Goal: Task Accomplishment & Management: Complete application form

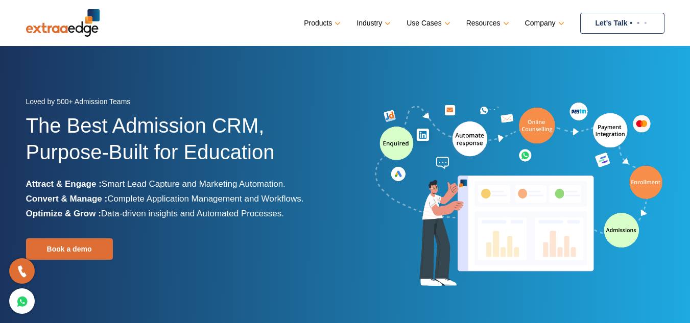
click at [603, 26] on link "Let’s Talk" at bounding box center [622, 23] width 84 height 21
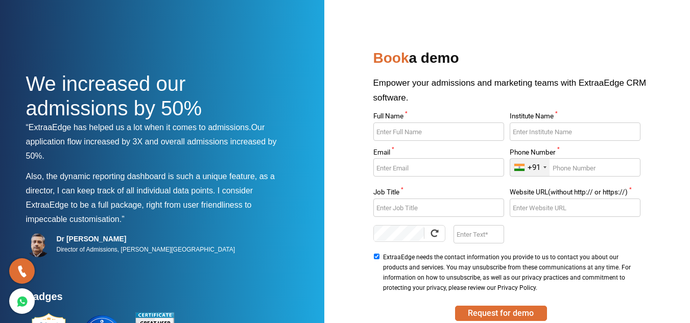
click at [468, 132] on input "Full Name *" at bounding box center [438, 132] width 131 height 18
click at [413, 136] on input "Full Name *" at bounding box center [438, 132] width 131 height 18
click at [419, 134] on input "Full Name *" at bounding box center [438, 132] width 131 height 18
drag, startPoint x: 400, startPoint y: 128, endPoint x: 407, endPoint y: 131, distance: 7.3
click at [400, 128] on input "Full Name *" at bounding box center [438, 132] width 131 height 18
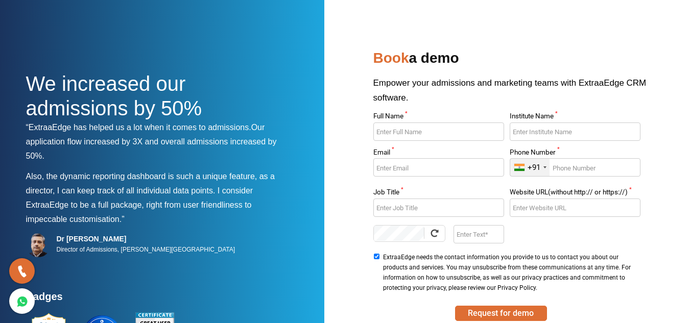
click at [418, 128] on input "Full Name *" at bounding box center [438, 132] width 131 height 18
type input "Lakshmi"
click at [554, 133] on input "Institute Name *" at bounding box center [575, 132] width 131 height 18
type input "Studymedic"
click at [417, 168] on input "Email *" at bounding box center [438, 167] width 131 height 18
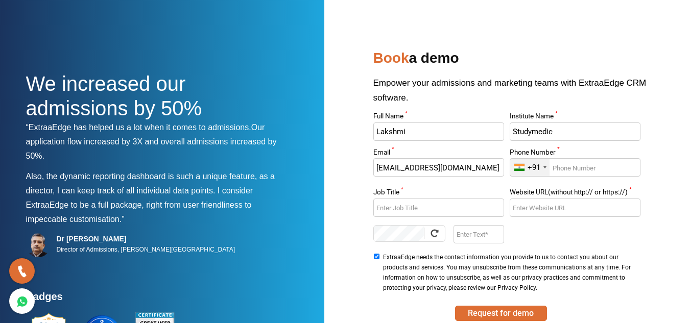
type input "[EMAIL_ADDRESS][DOMAIN_NAME]"
click at [568, 167] on input "Phone Number *" at bounding box center [575, 167] width 131 height 18
type input "9061933888"
click at [435, 210] on input "Job Title *" at bounding box center [438, 208] width 131 height 18
type input "Crm Tl"
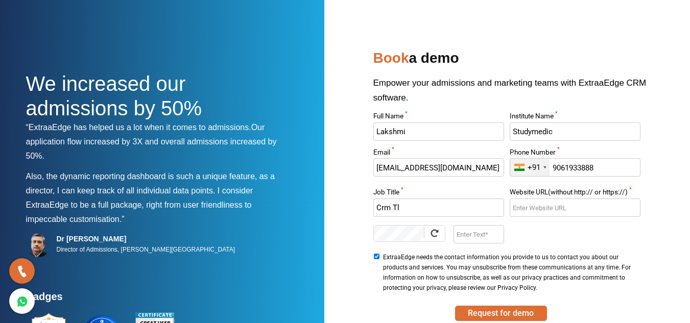
click at [553, 212] on input "Website URL(without http:// or https://) *" at bounding box center [575, 208] width 131 height 18
paste input "[URL][DOMAIN_NAME]"
type input "[URL][DOMAIN_NAME]"
click at [479, 237] on input "Enter Text" at bounding box center [479, 234] width 51 height 18
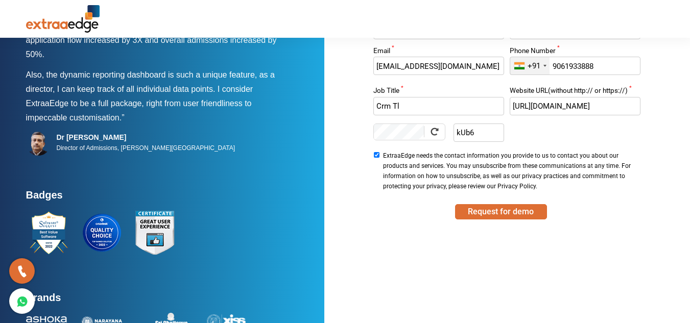
scroll to position [102, 0]
type input "kUb6"
click at [490, 216] on button "Request for demo" at bounding box center [501, 211] width 92 height 15
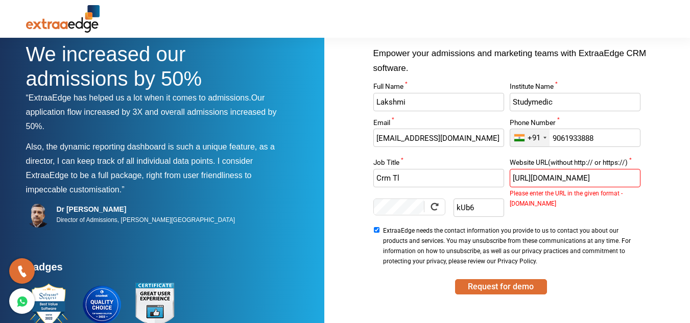
scroll to position [0, 0]
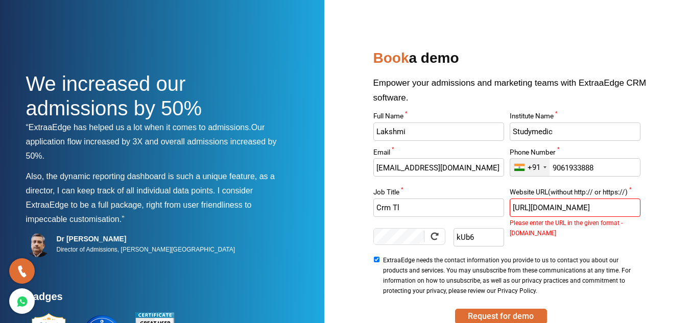
drag, startPoint x: 537, startPoint y: 207, endPoint x: 476, endPoint y: 215, distance: 62.4
click at [476, 215] on div "Full Name * Lakshmi Institute Name * Studymedic Email * [EMAIL_ADDRESS][DOMAIN_…" at bounding box center [507, 205] width 273 height 185
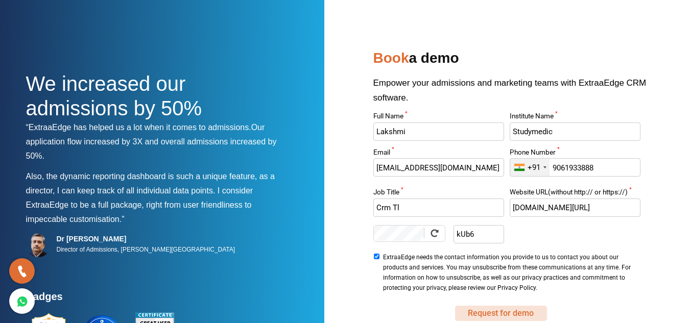
click at [507, 312] on button "Request for demo" at bounding box center [501, 313] width 92 height 15
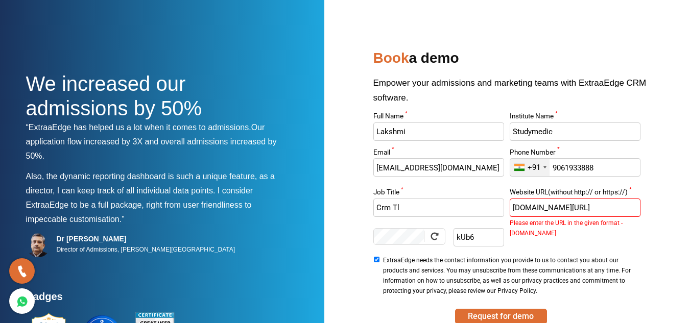
click at [580, 206] on input "[DOMAIN_NAME][URL]" at bounding box center [575, 208] width 131 height 18
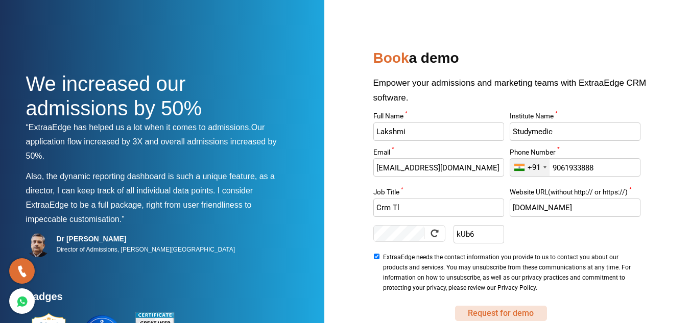
click at [517, 312] on button "Request for demo" at bounding box center [501, 313] width 92 height 15
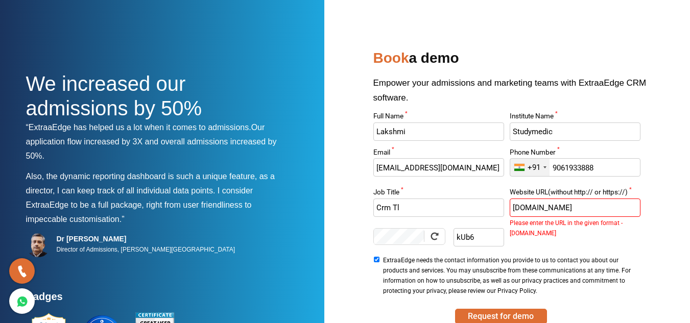
click at [514, 206] on input "[DOMAIN_NAME]" at bounding box center [575, 208] width 131 height 18
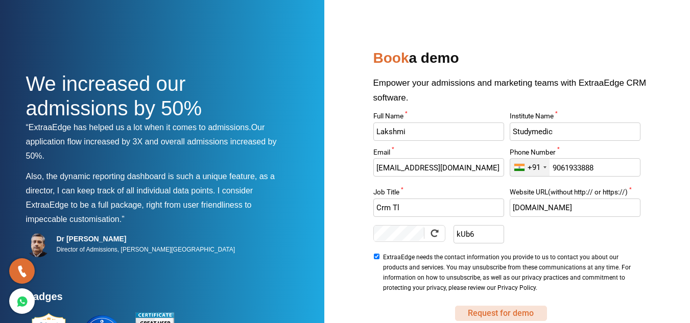
type input "[DOMAIN_NAME]"
click at [514, 308] on button "Request for demo" at bounding box center [501, 313] width 92 height 15
